Goal: Information Seeking & Learning: Learn about a topic

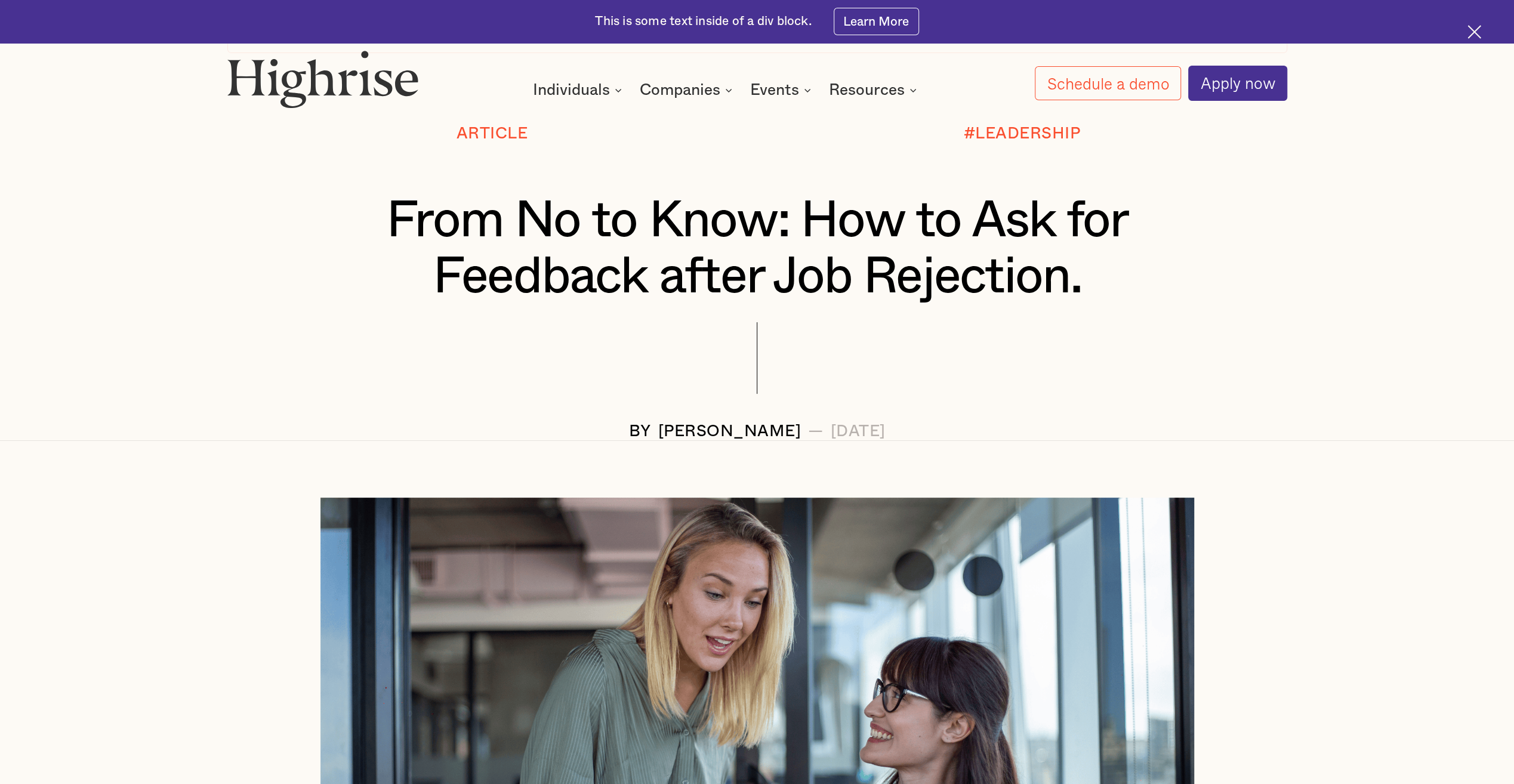
scroll to position [239, 0]
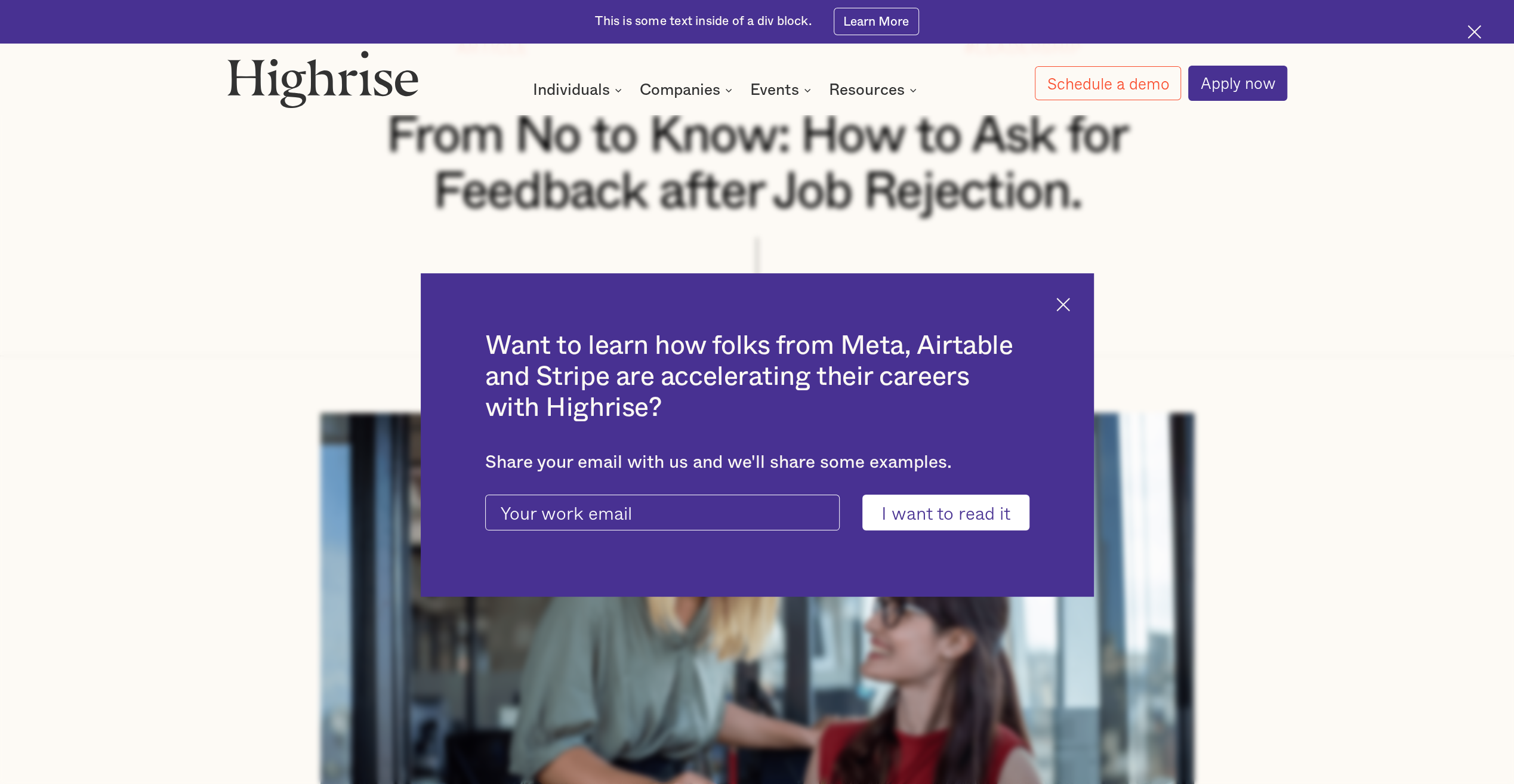
click at [1066, 304] on img at bounding box center [1063, 304] width 14 height 14
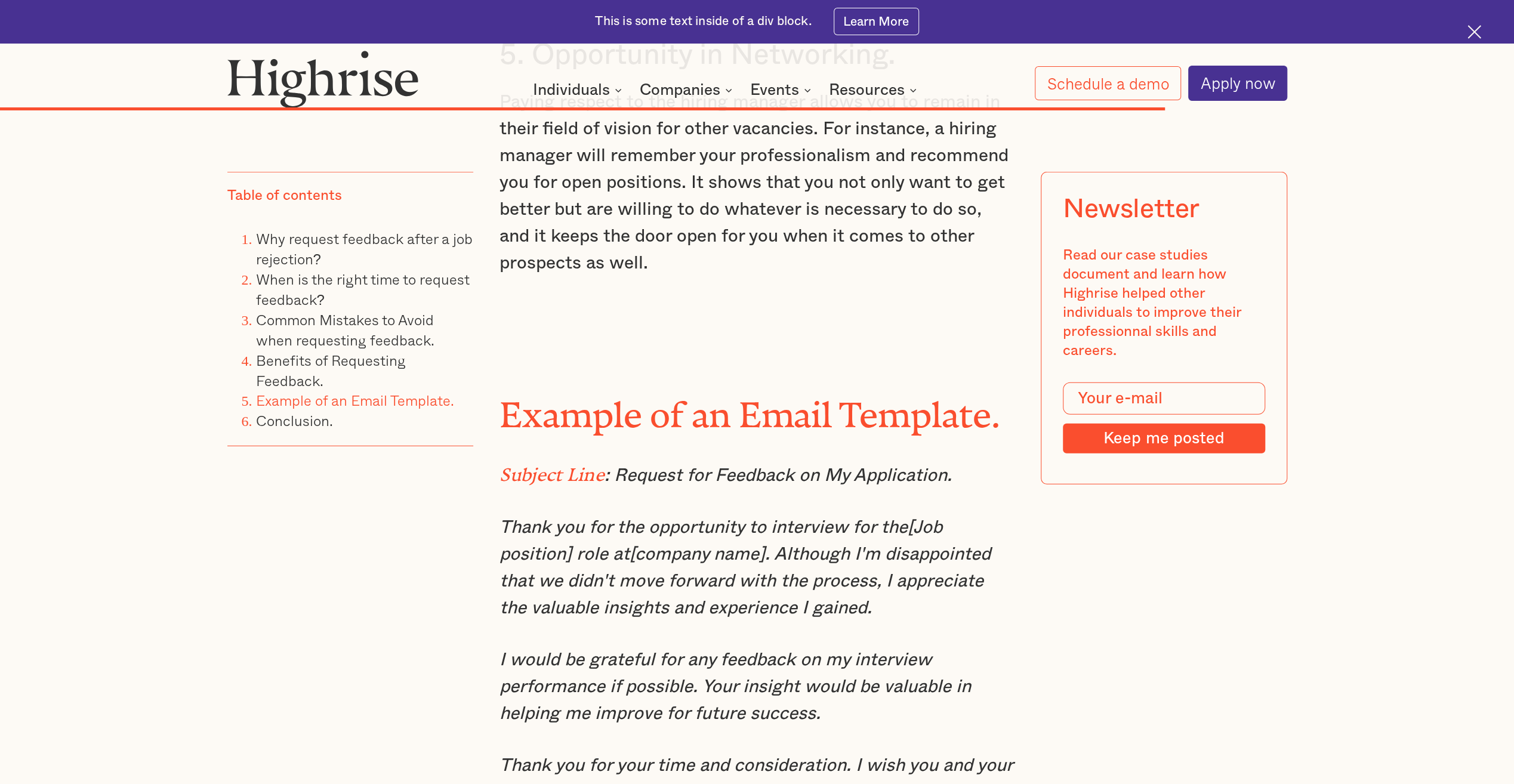
scroll to position [7877, 0]
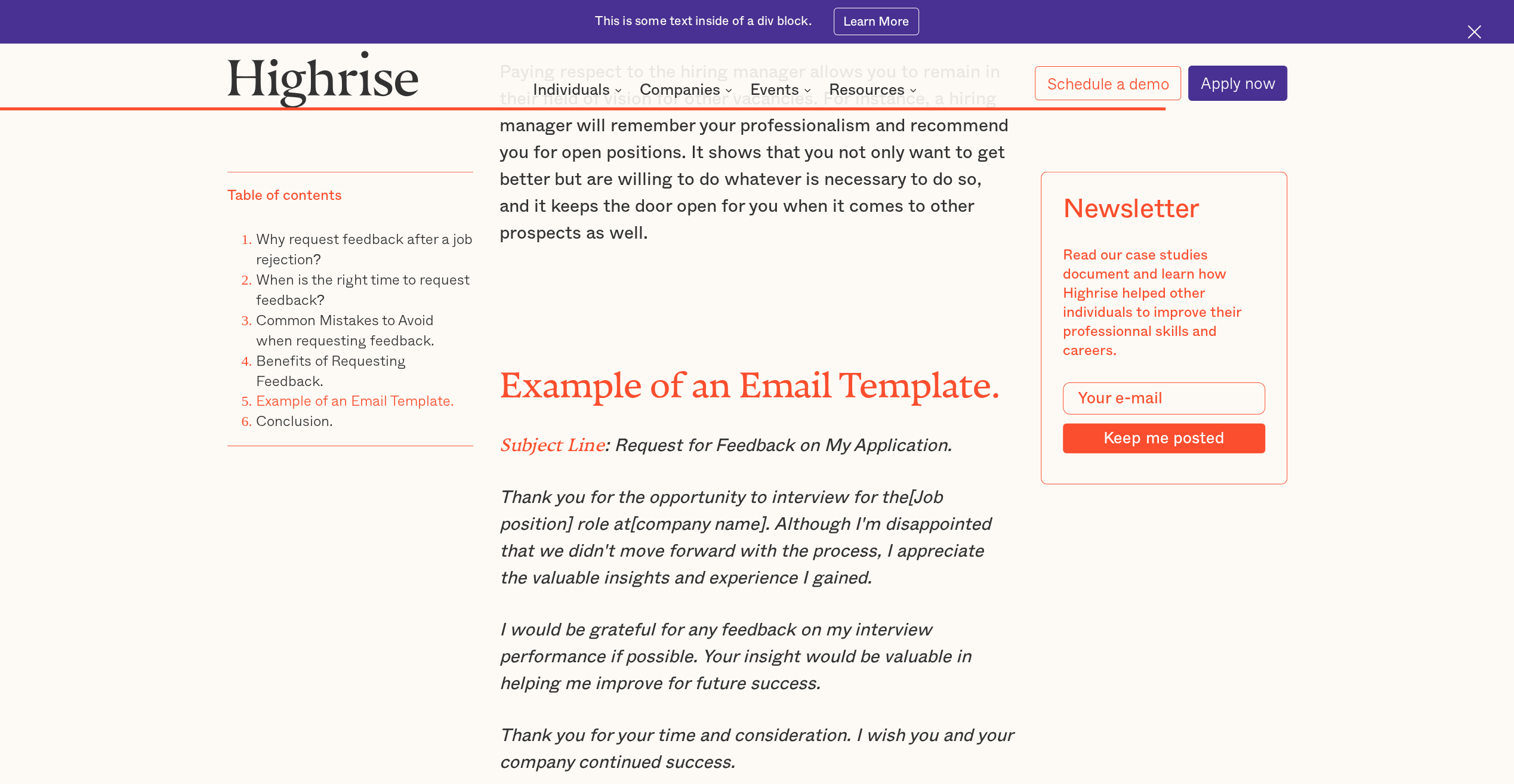
click at [890, 525] on em "Thank you for the opportunity to interview for the[Job position] role at[compan…" at bounding box center [745, 538] width 491 height 98
drag, startPoint x: 883, startPoint y: 525, endPoint x: 908, endPoint y: 543, distance: 30.8
click at [908, 543] on p "Thank you for the opportunity to interview for the[Job position] role at[compan…" at bounding box center [757, 538] width 515 height 108
copy em "I appreciate the valuable insights and experience I gained."
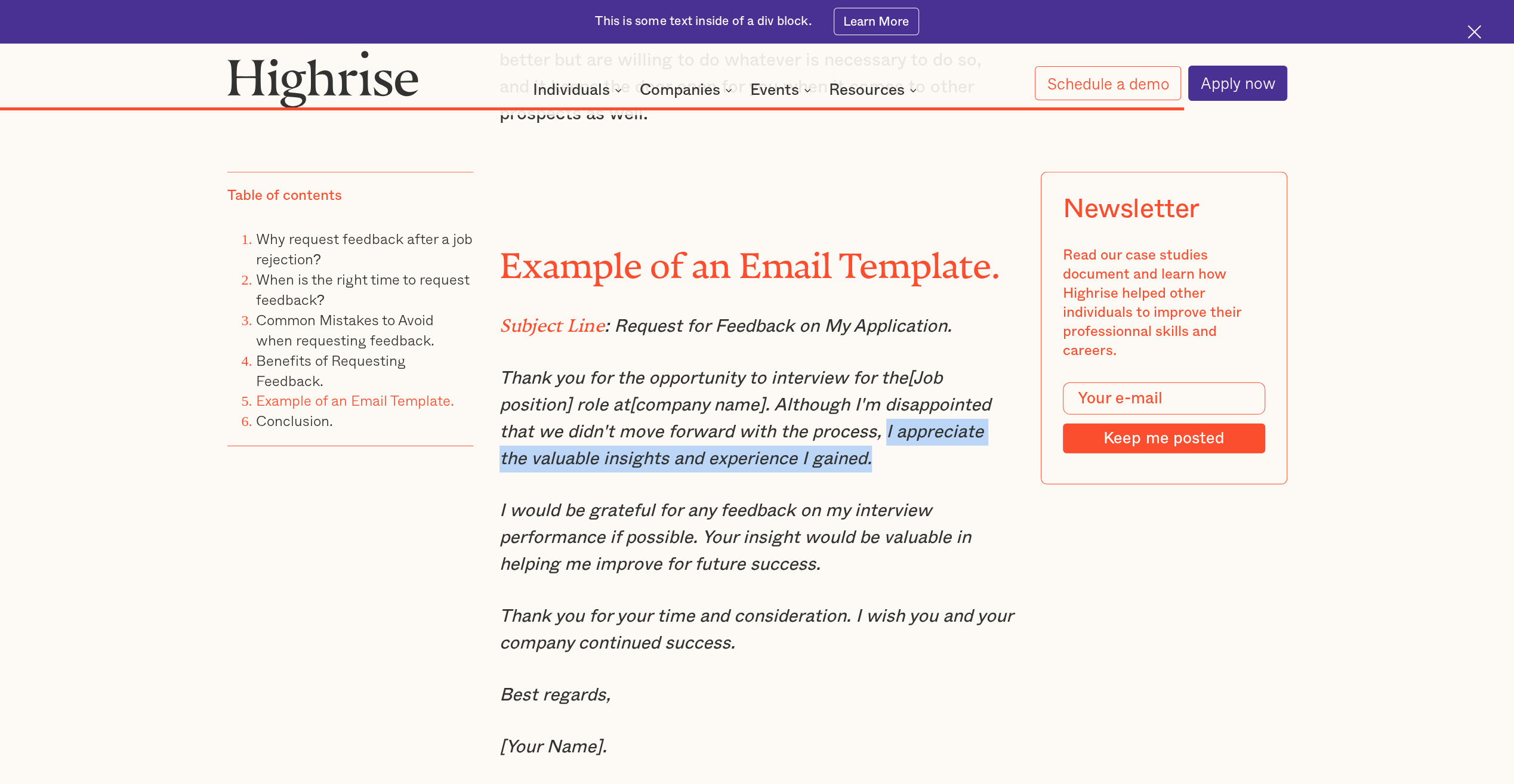
scroll to position [7937, 0]
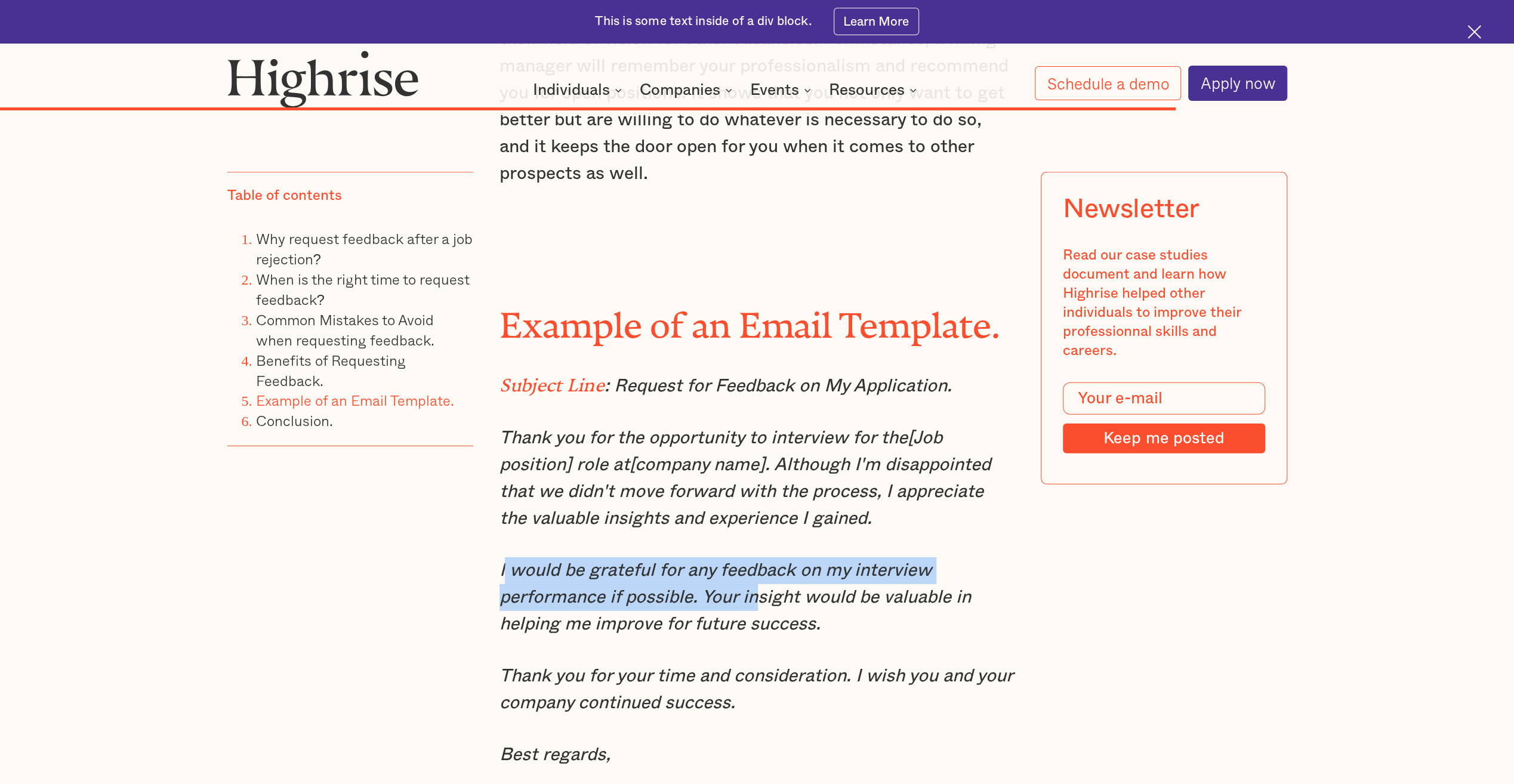
drag, startPoint x: 503, startPoint y: 545, endPoint x: 758, endPoint y: 580, distance: 257.4
click at [758, 580] on em "I would be grateful for any feedback on my interview performance if possible. Y…" at bounding box center [735, 597] width 471 height 72
drag, startPoint x: 498, startPoint y: 539, endPoint x: 827, endPoint y: 591, distance: 333.1
drag, startPoint x: 827, startPoint y: 591, endPoint x: 780, endPoint y: 575, distance: 49.6
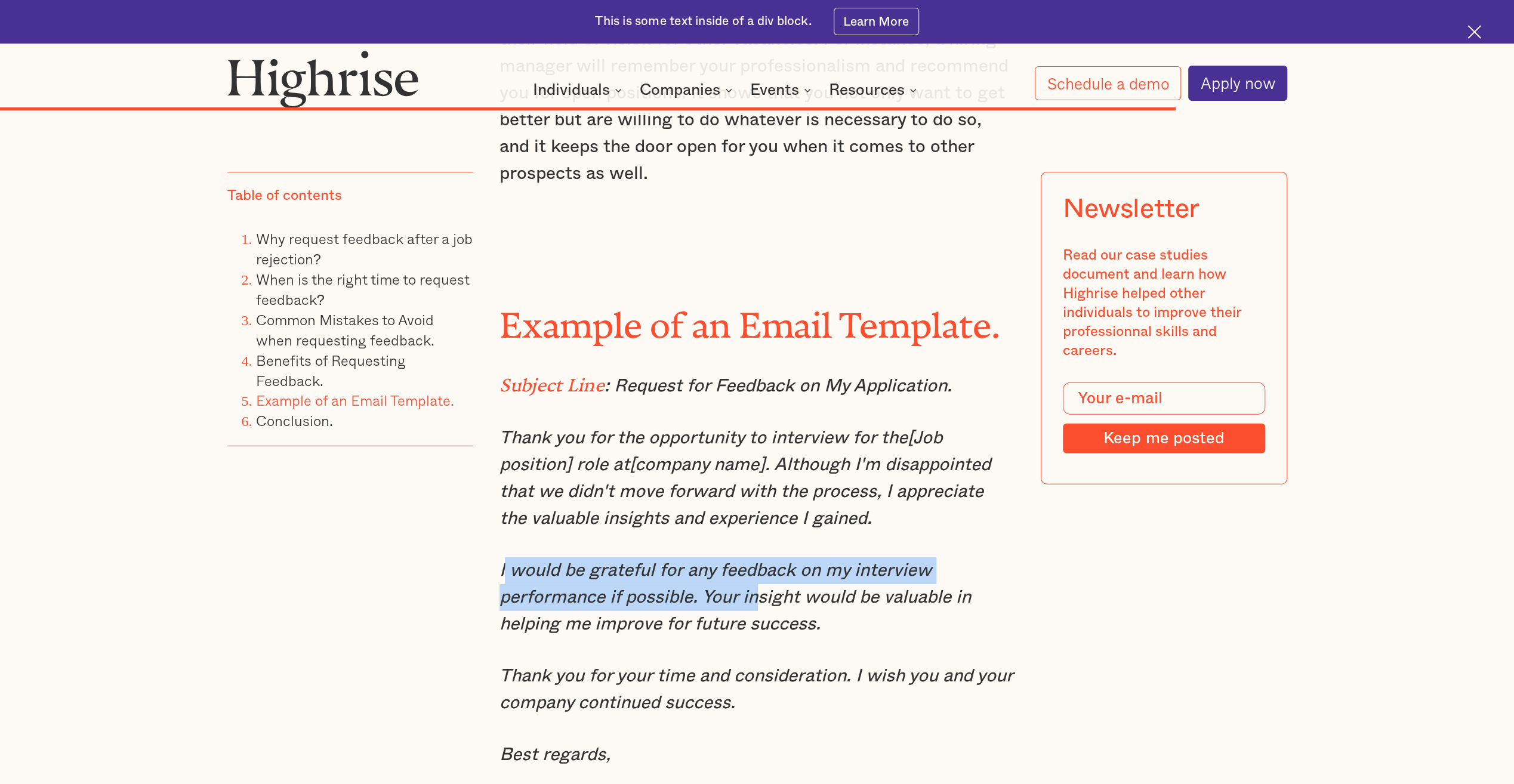
copy em "I would be grateful for any feedback on my interview performance if possible. Y…"
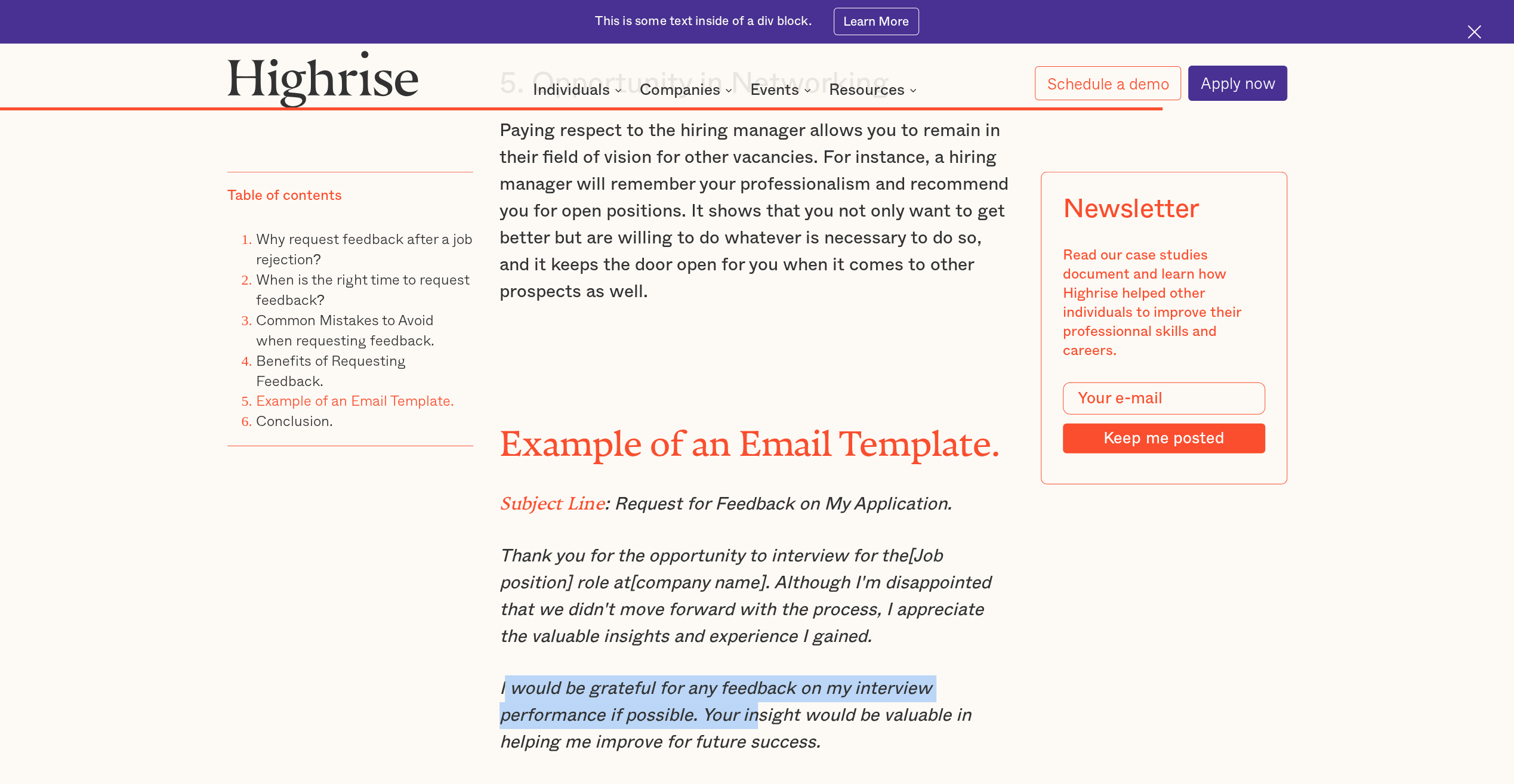
scroll to position [7817, 0]
